Goal: Book appointment/travel/reservation

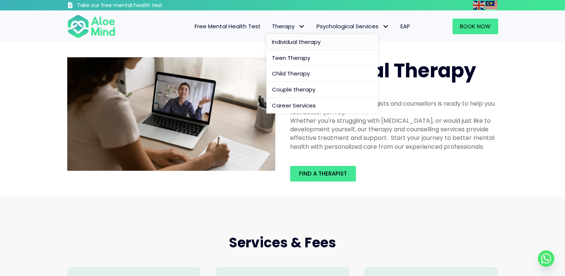
click at [288, 42] on span "Individual therapy" at bounding box center [296, 42] width 49 height 8
click at [284, 40] on span "Individual therapy" at bounding box center [296, 42] width 49 height 8
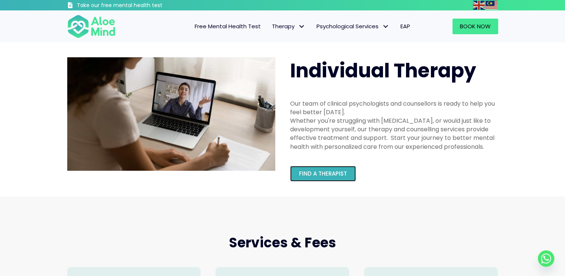
click at [333, 172] on span "Find a therapist" at bounding box center [323, 173] width 48 height 8
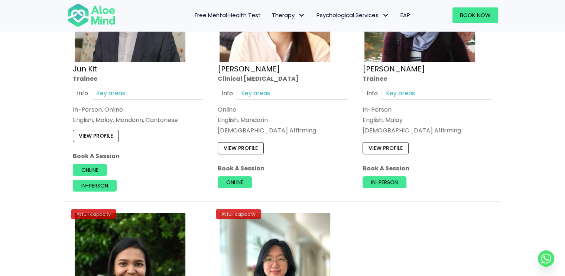
scroll to position [2963, 0]
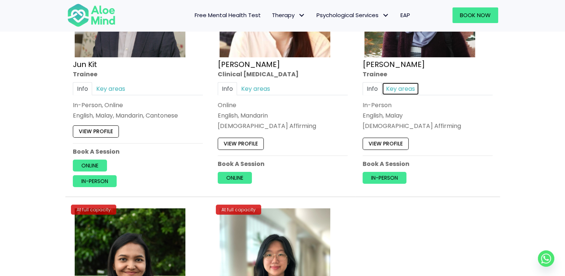
click at [394, 86] on link "Key areas" at bounding box center [400, 88] width 37 height 13
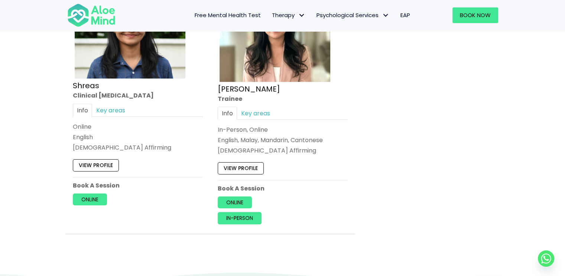
scroll to position [3195, 0]
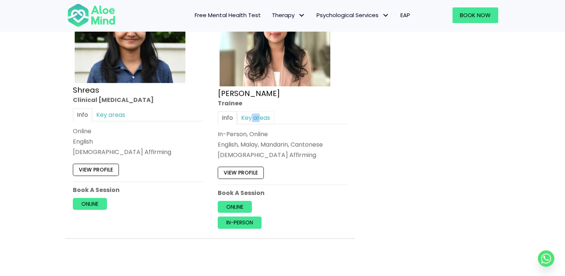
drag, startPoint x: 260, startPoint y: 104, endPoint x: 251, endPoint y: 110, distance: 11.8
click at [251, 110] on div "At full capacity Zi Xuan Trainee Info Key areas In-Person, Online English, Mala…" at bounding box center [282, 101] width 141 height 266
click at [251, 111] on link "Key areas" at bounding box center [255, 117] width 37 height 13
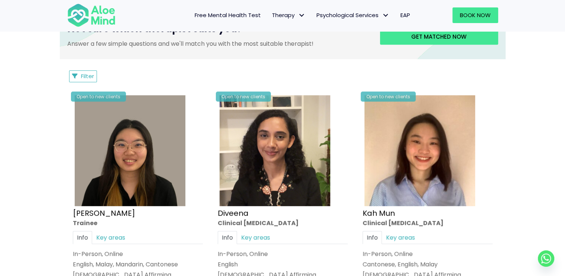
scroll to position [0, 0]
